Goal: Information Seeking & Learning: Check status

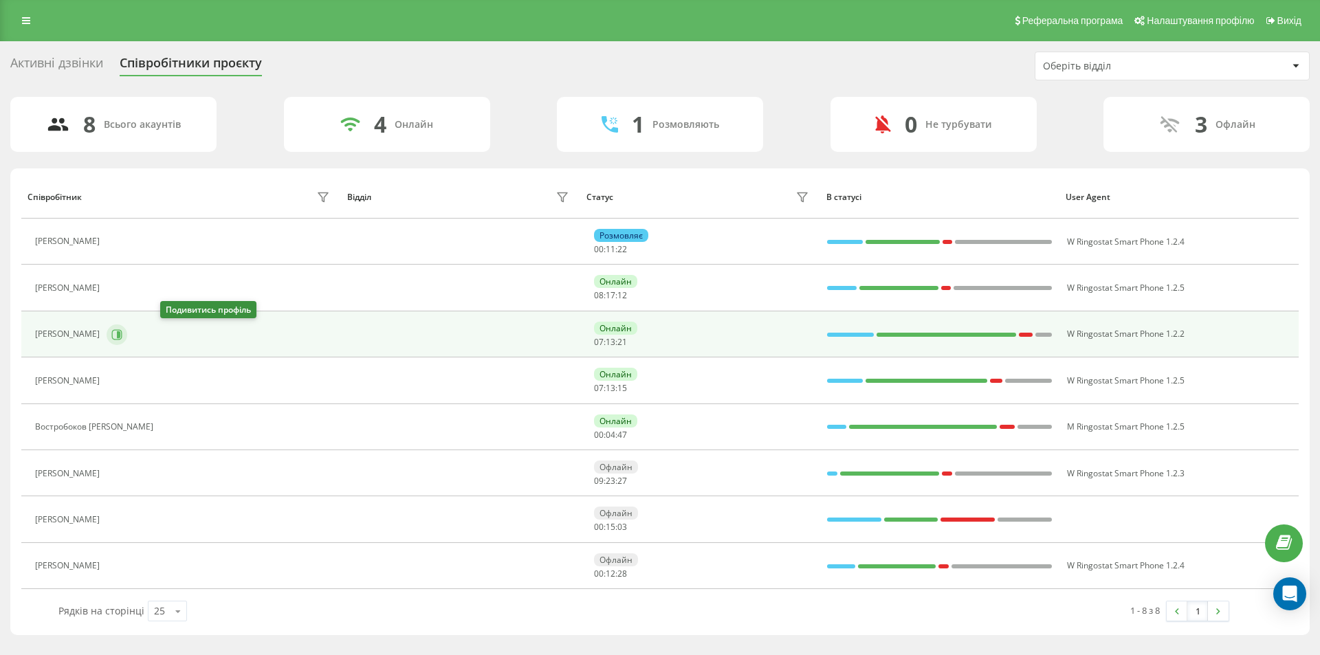
click at [120, 333] on icon at bounding box center [118, 334] width 3 height 7
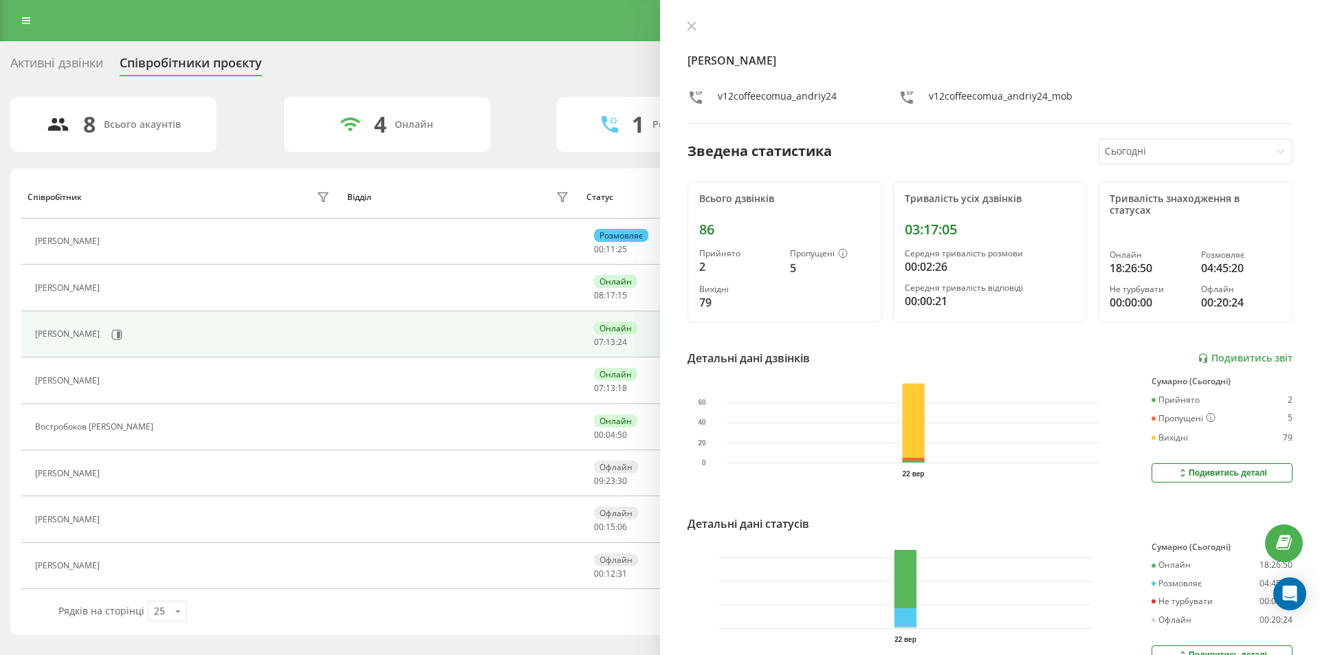
click at [702, 31] on div at bounding box center [989, 28] width 605 height 14
click at [698, 30] on button at bounding box center [692, 27] width 18 height 13
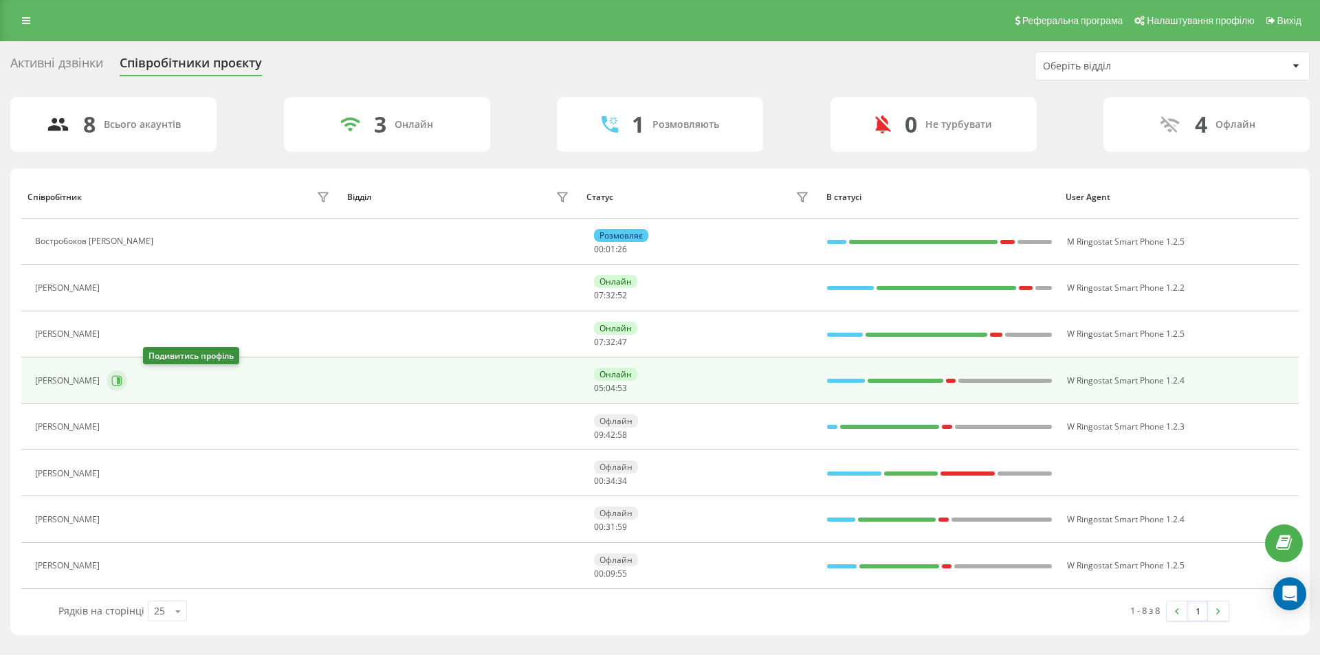
click at [122, 380] on icon at bounding box center [116, 380] width 11 height 11
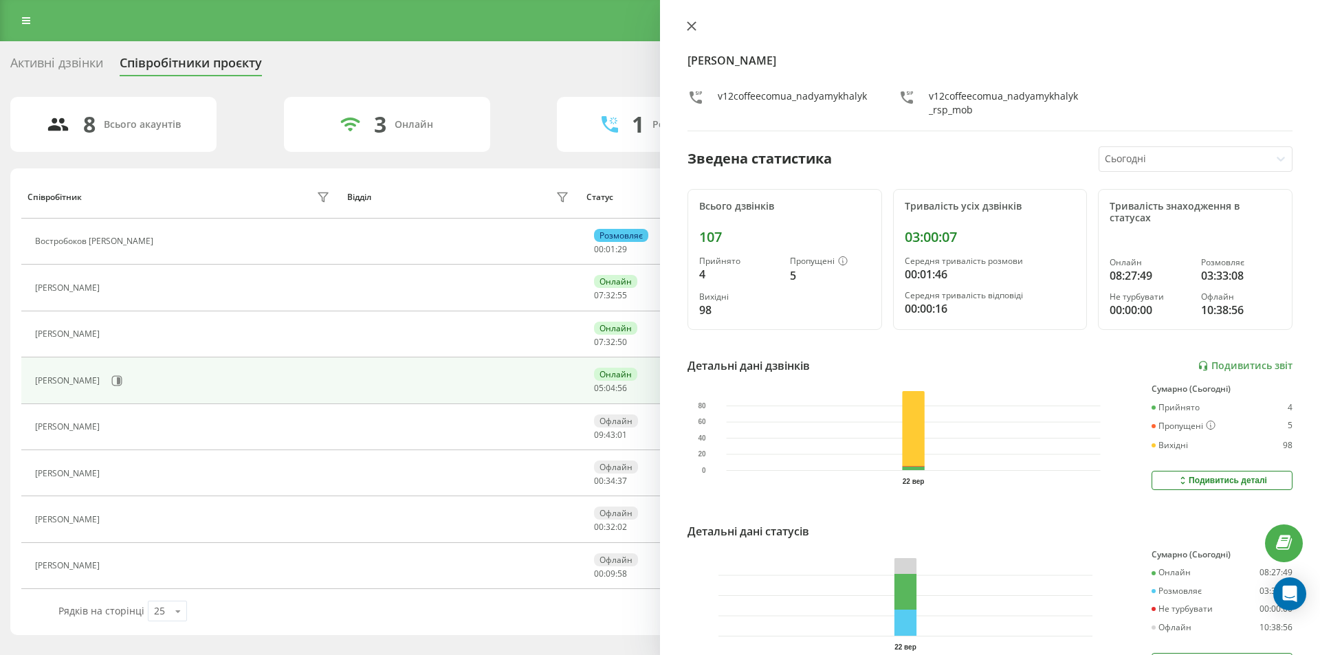
click at [695, 25] on icon at bounding box center [692, 26] width 10 height 10
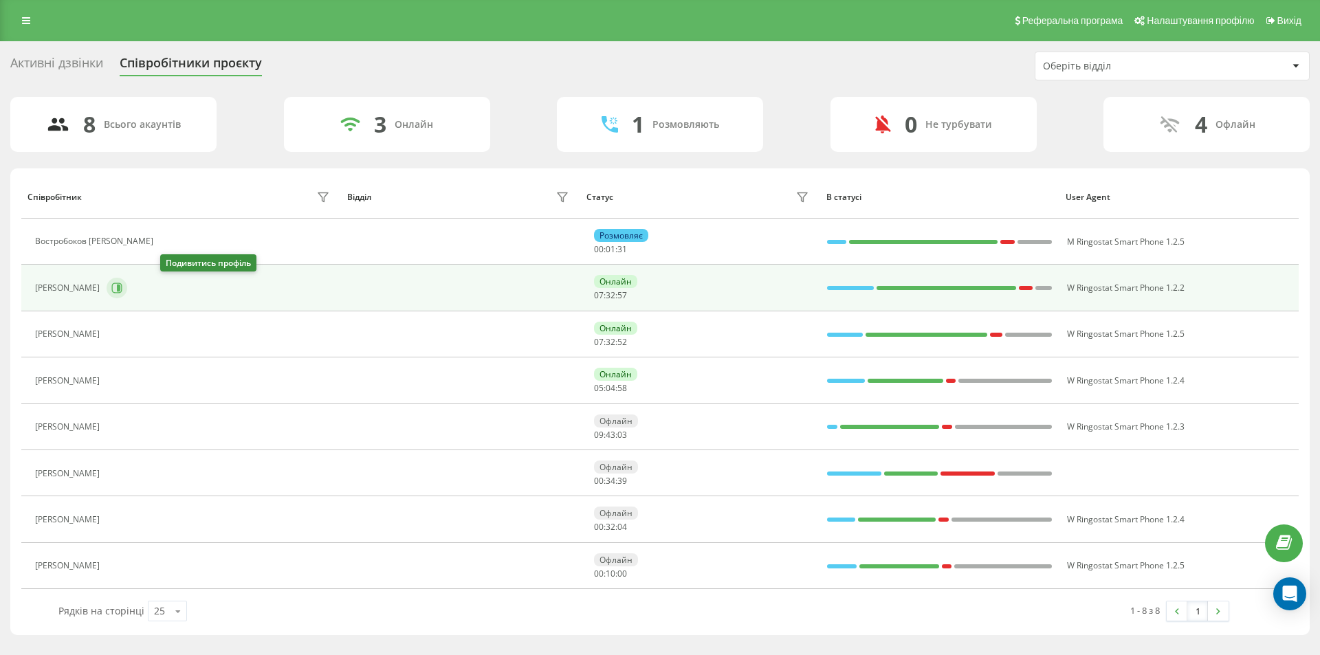
click at [122, 293] on icon at bounding box center [116, 287] width 11 height 11
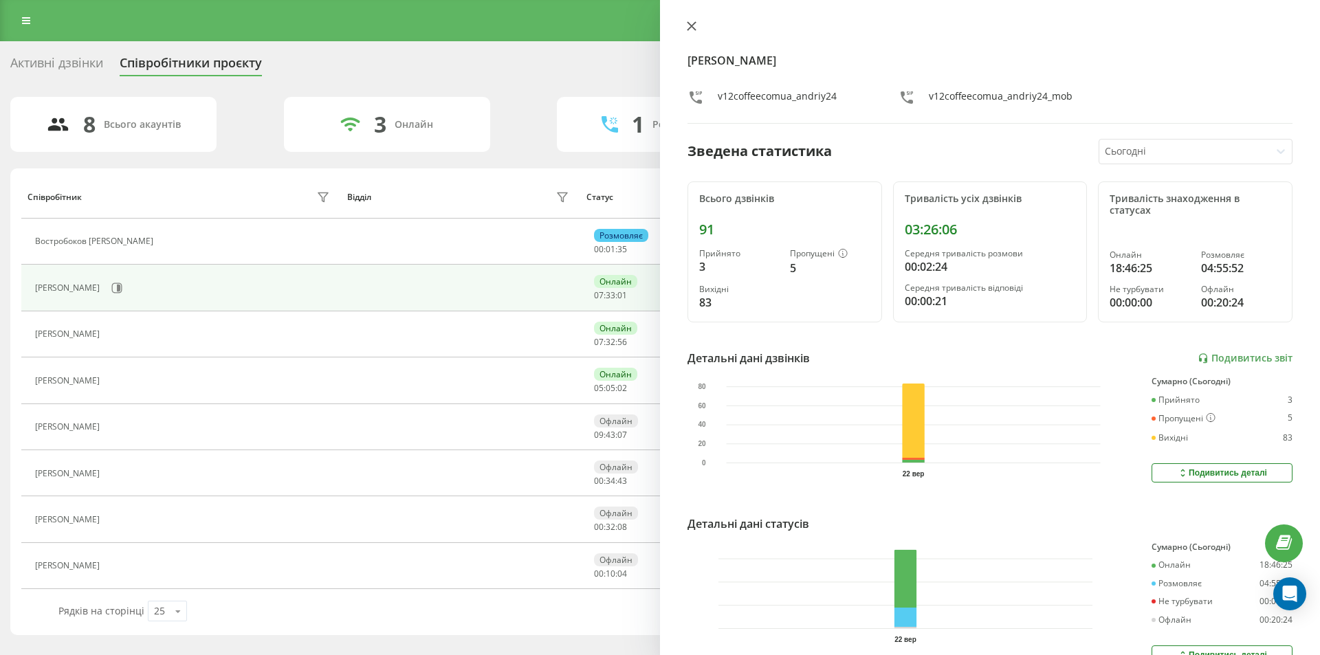
click at [690, 30] on icon at bounding box center [692, 26] width 10 height 10
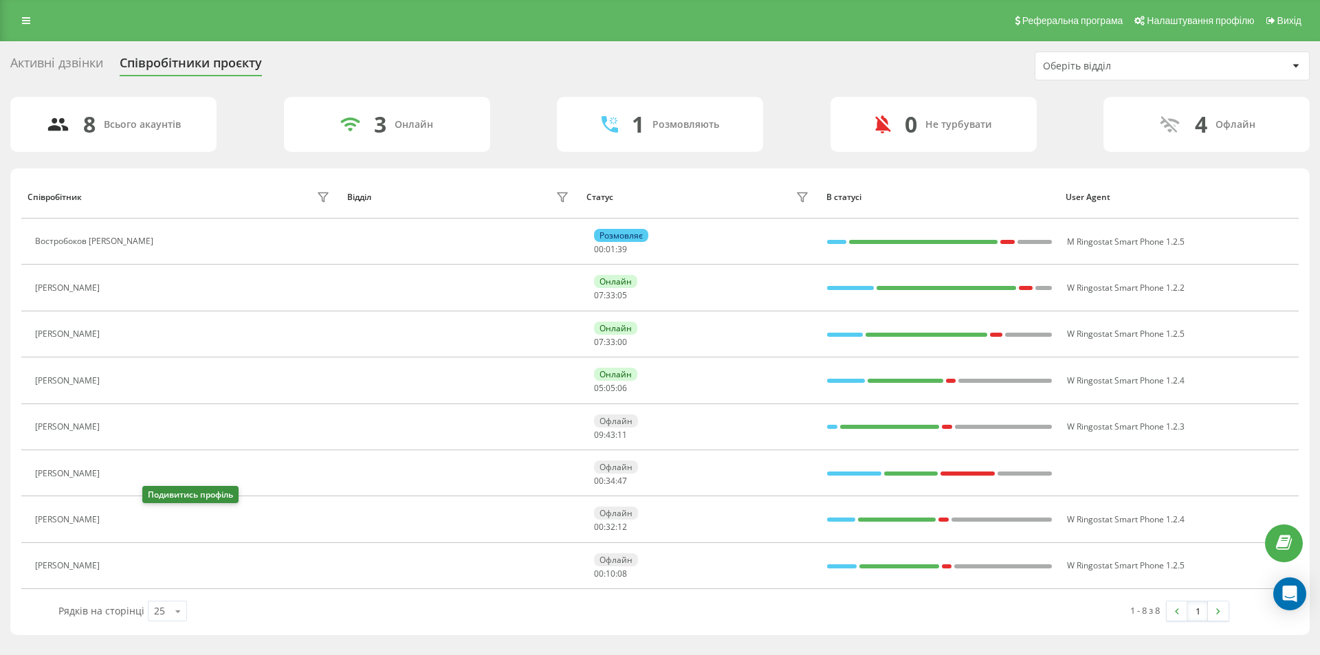
click at [120, 525] on icon at bounding box center [114, 519] width 11 height 11
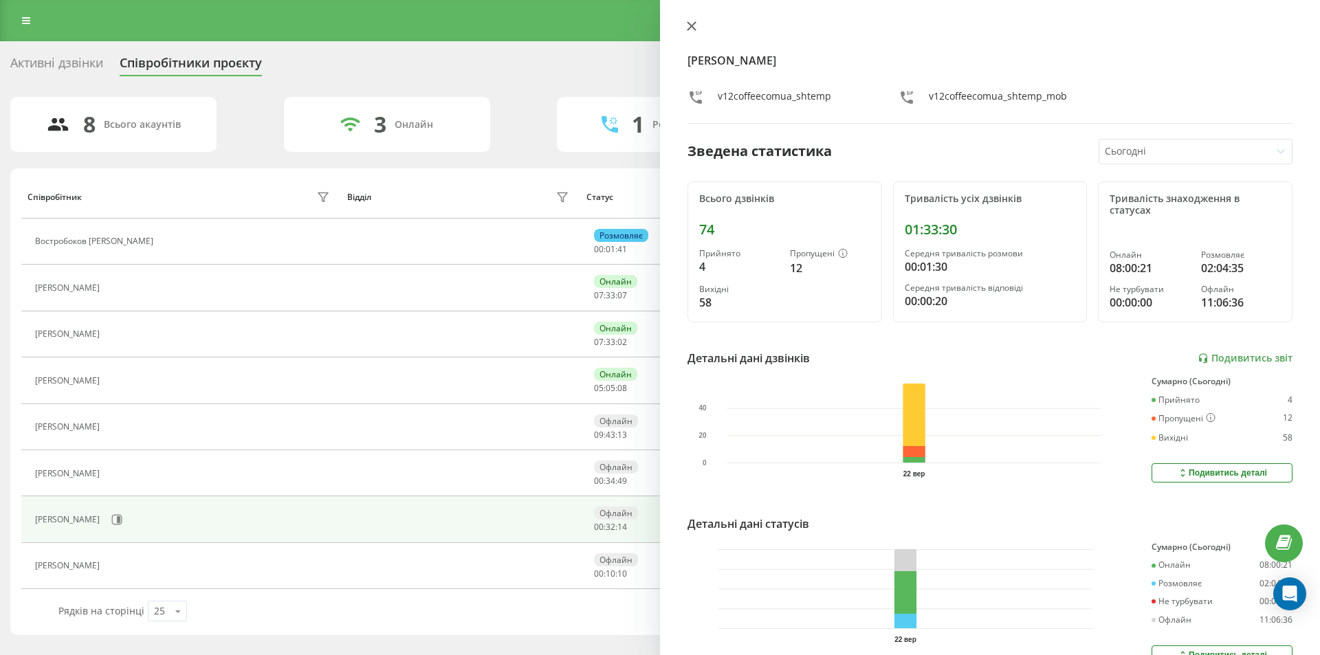
click at [698, 23] on button at bounding box center [692, 27] width 18 height 13
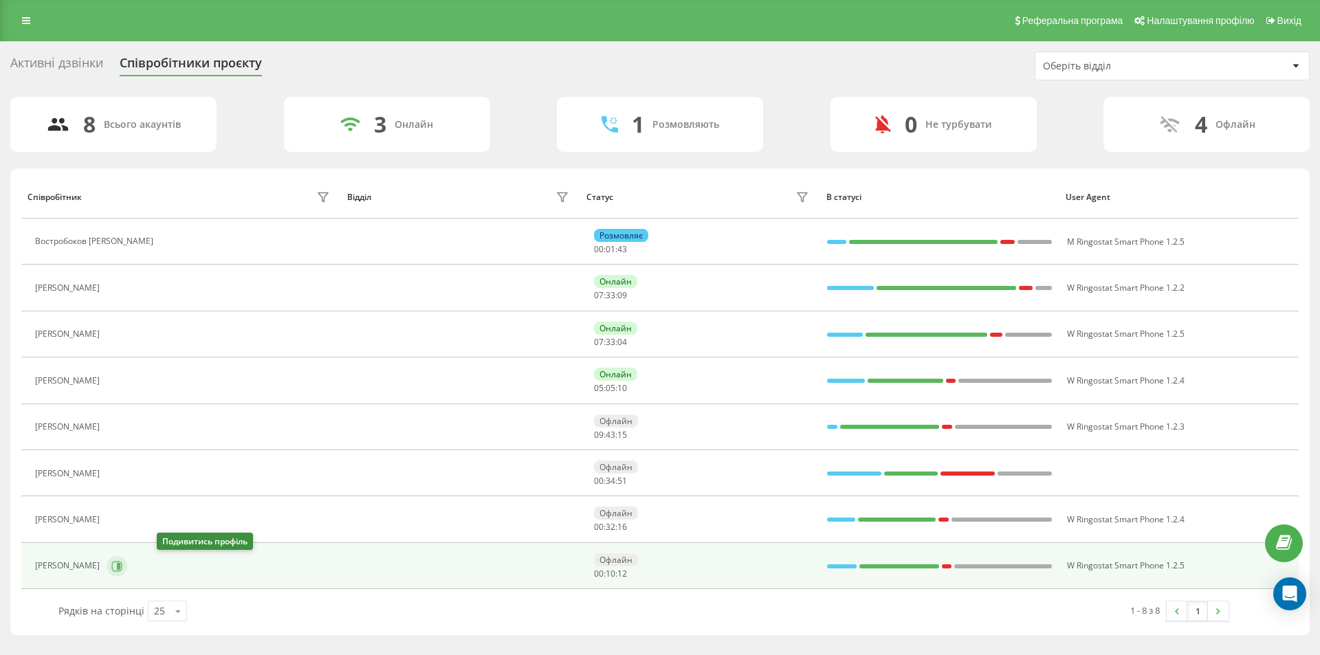
click at [122, 570] on icon at bounding box center [117, 566] width 10 height 10
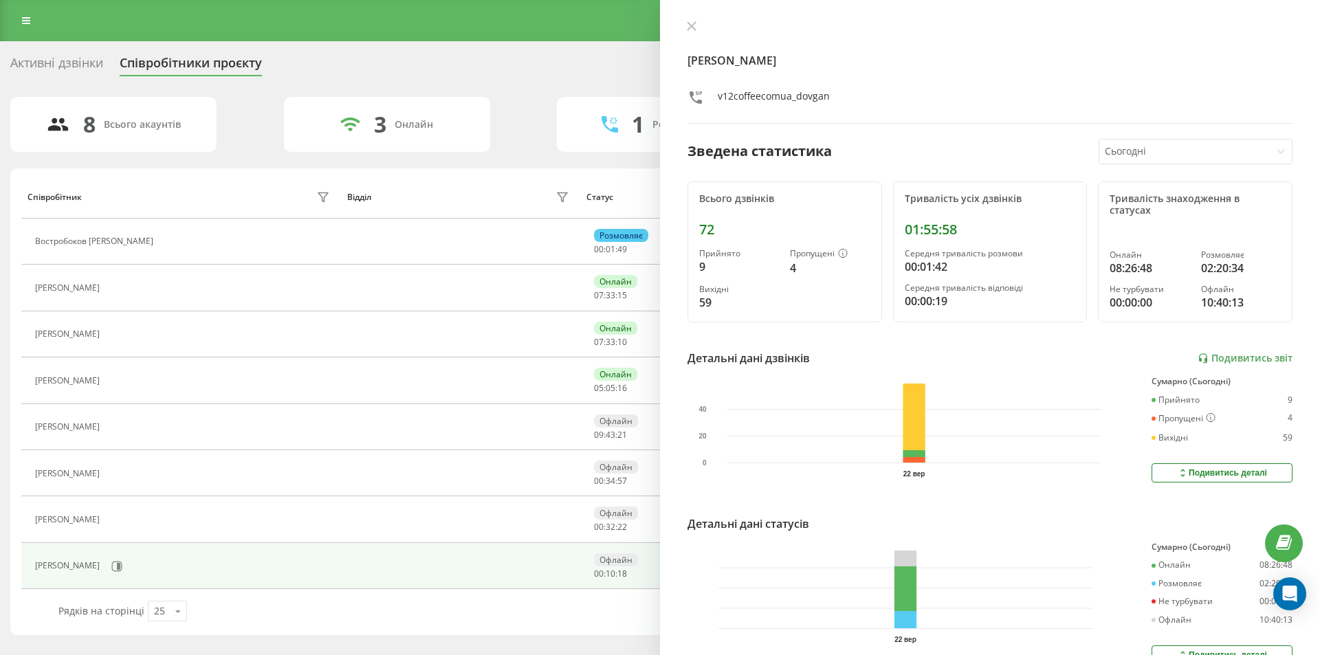
click at [697, 23] on button at bounding box center [692, 27] width 18 height 13
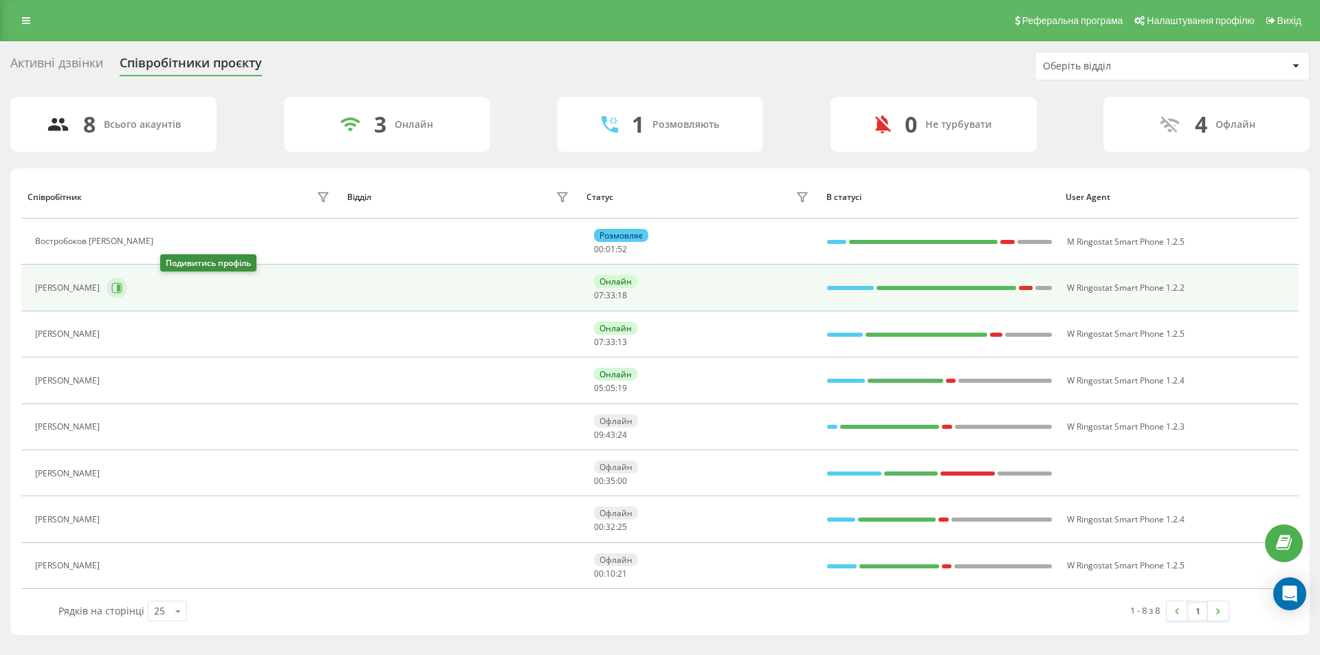
click at [127, 280] on button at bounding box center [117, 288] width 21 height 21
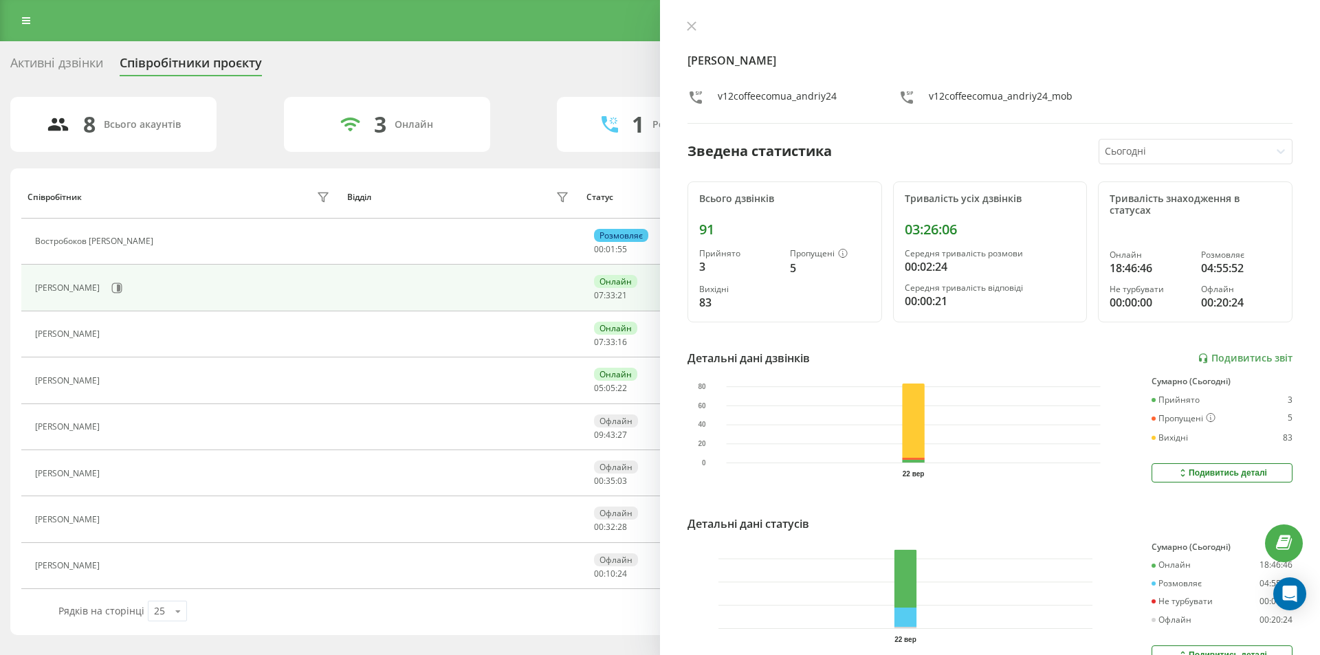
click at [692, 30] on icon at bounding box center [692, 26] width 10 height 10
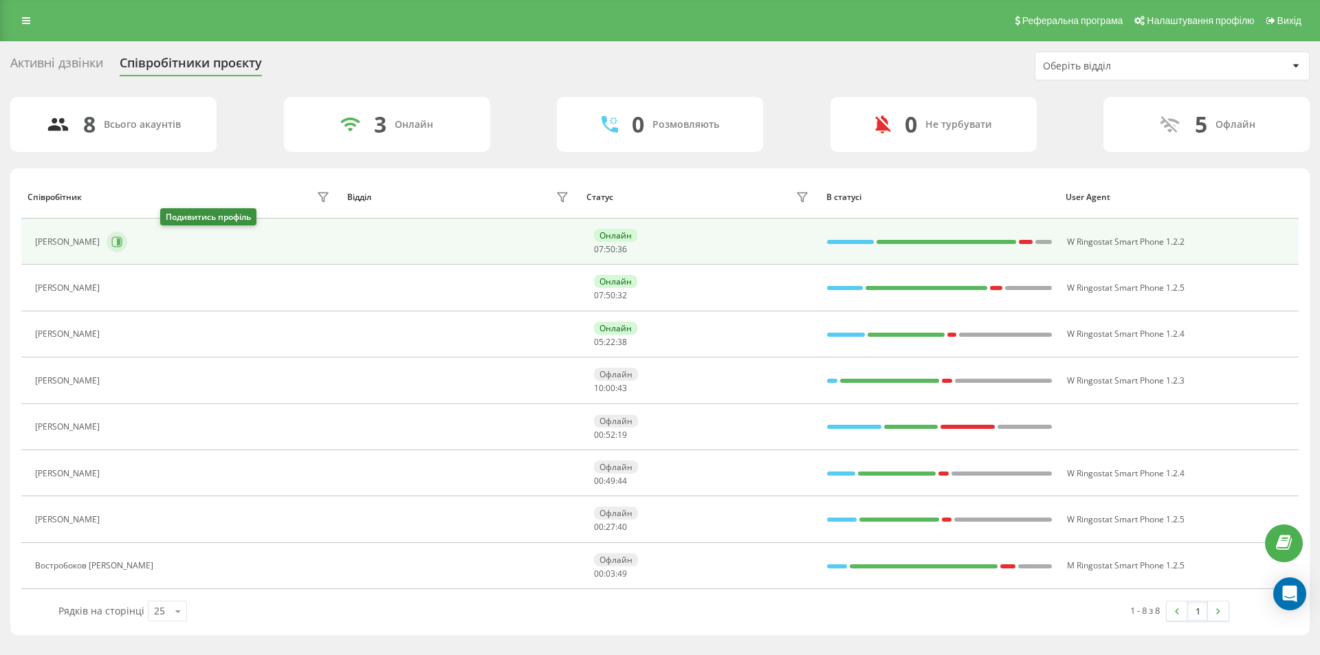
click at [122, 247] on icon at bounding box center [117, 241] width 10 height 10
